Goal: Task Accomplishment & Management: Manage account settings

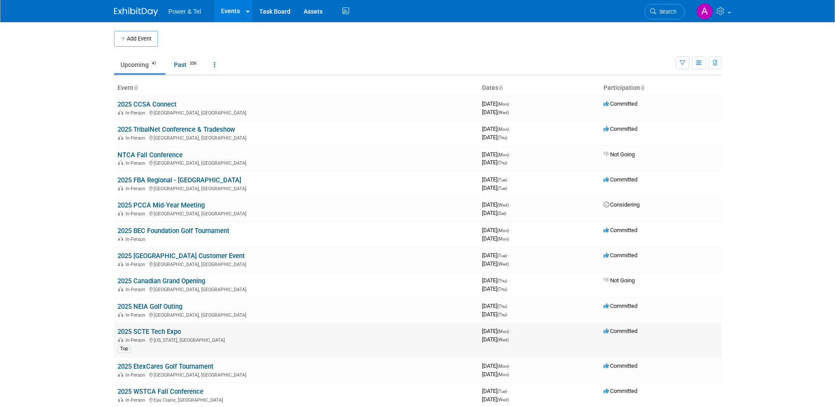
click at [142, 331] on link "2025 SCTE Tech Expo" at bounding box center [149, 331] width 63 height 8
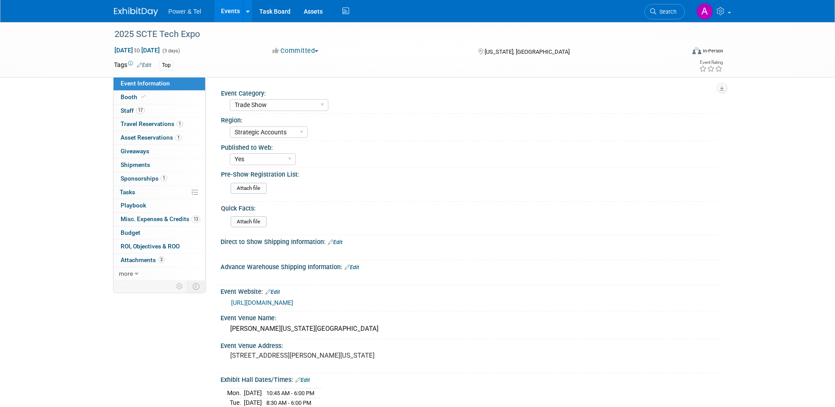
select select "Trade Show"
select select "Strategic Accounts"
select select "Yes"
click at [161, 96] on link "Booth" at bounding box center [160, 97] width 92 height 13
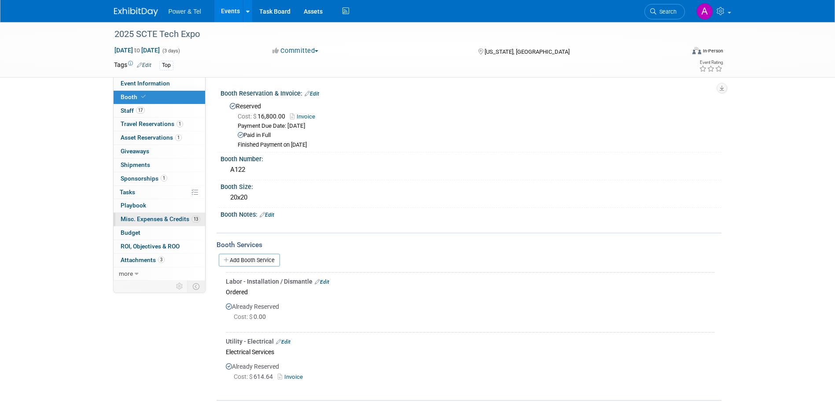
click at [160, 220] on span "Misc. Expenses & Credits 13" at bounding box center [161, 218] width 80 height 7
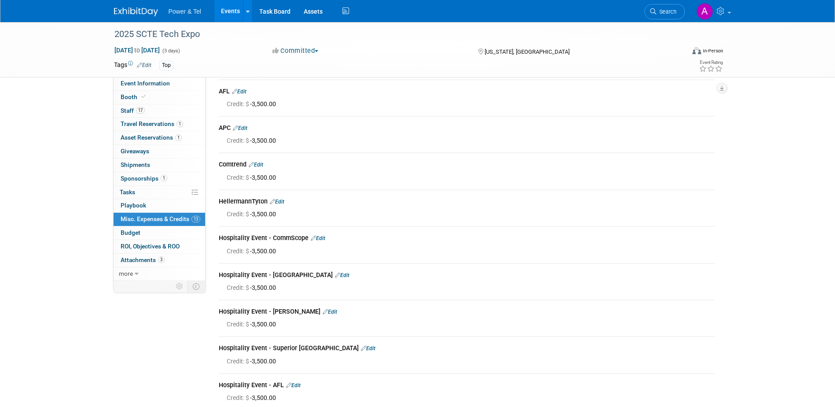
scroll to position [279, 0]
